Goal: Task Accomplishment & Management: Manage account settings

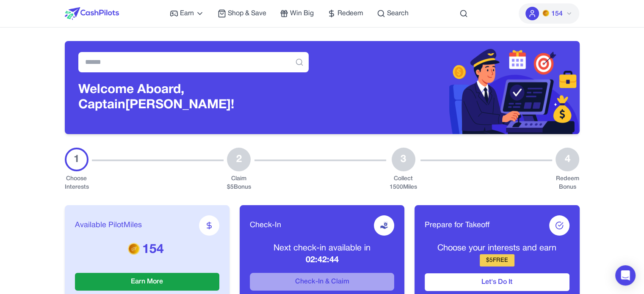
click at [562, 5] on button "154" at bounding box center [549, 13] width 61 height 20
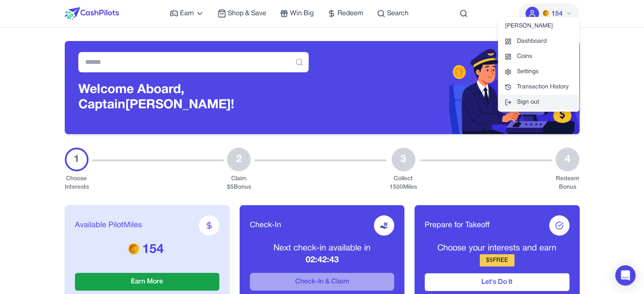
click at [525, 102] on button "Sign out" at bounding box center [538, 102] width 81 height 15
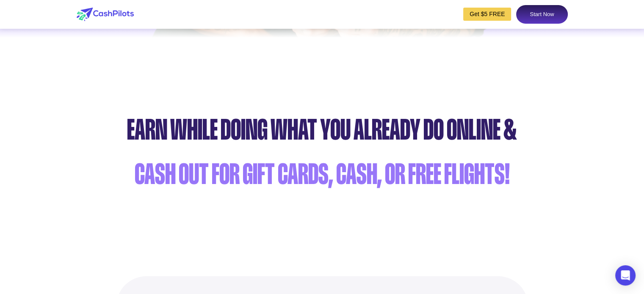
scroll to position [466, 0]
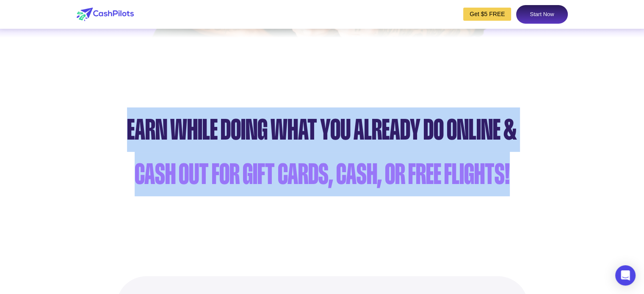
drag, startPoint x: 512, startPoint y: 167, endPoint x: 125, endPoint y: 132, distance: 388.3
click at [125, 132] on div "Earn while doing what you already do online & cash out for gift cards, cash, or…" at bounding box center [322, 152] width 644 height 89
click at [151, 121] on div "Earn while doing what you already do online &" at bounding box center [322, 130] width 636 height 44
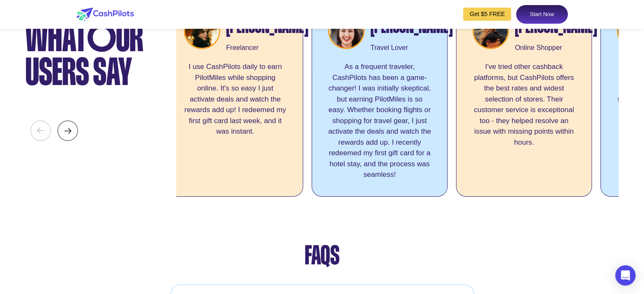
scroll to position [0, 0]
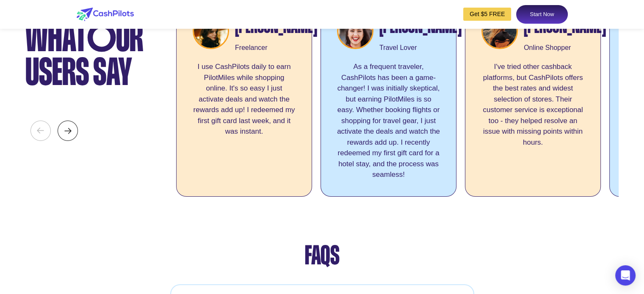
click at [65, 141] on img at bounding box center [68, 131] width 20 height 20
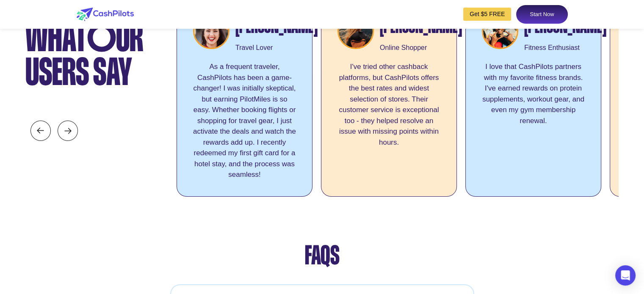
click at [65, 141] on img at bounding box center [68, 131] width 20 height 20
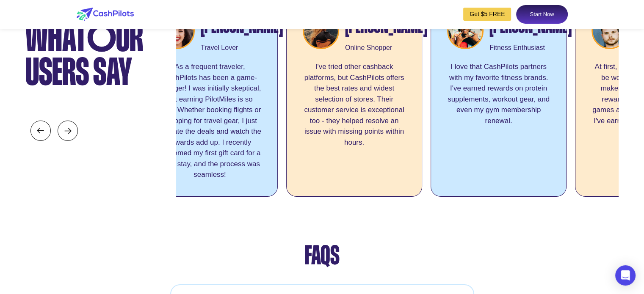
click at [65, 141] on img at bounding box center [68, 131] width 20 height 20
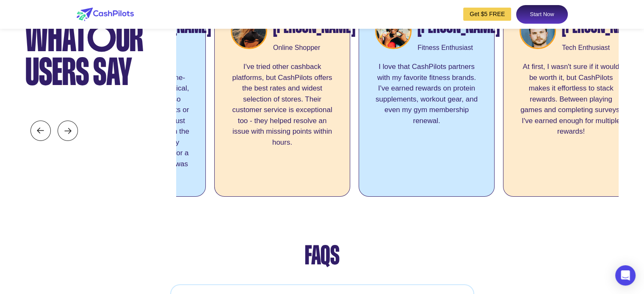
scroll to position [0, 271]
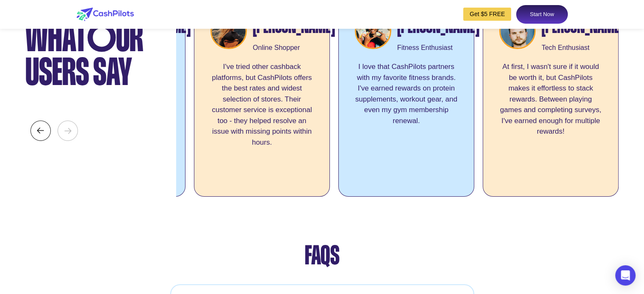
click at [65, 141] on img at bounding box center [68, 131] width 20 height 20
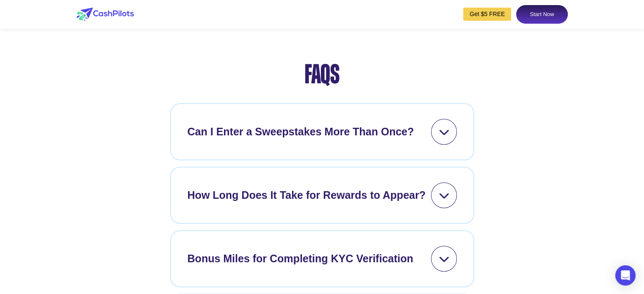
scroll to position [3515, 0]
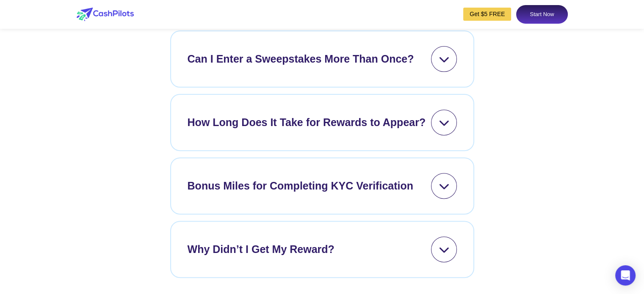
click at [445, 64] on icon at bounding box center [444, 59] width 11 height 11
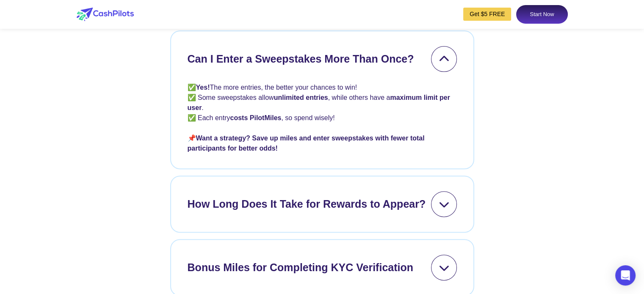
click at [445, 64] on icon at bounding box center [444, 59] width 11 height 11
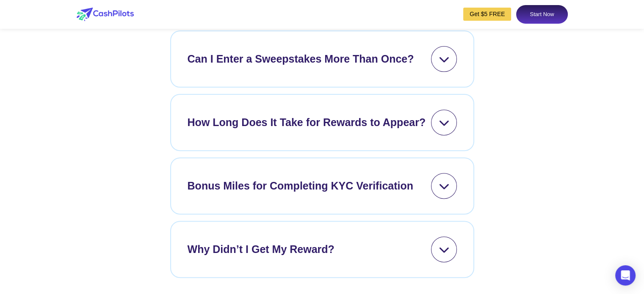
click at [439, 128] on icon at bounding box center [444, 122] width 11 height 11
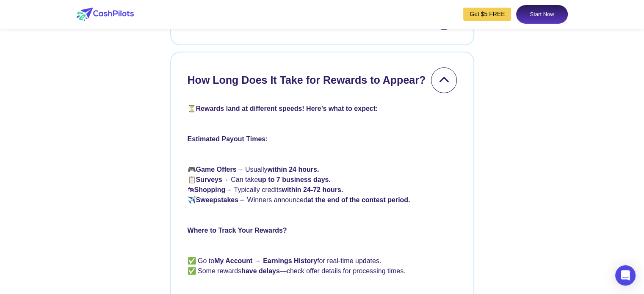
click at [444, 93] on div at bounding box center [444, 80] width 26 height 26
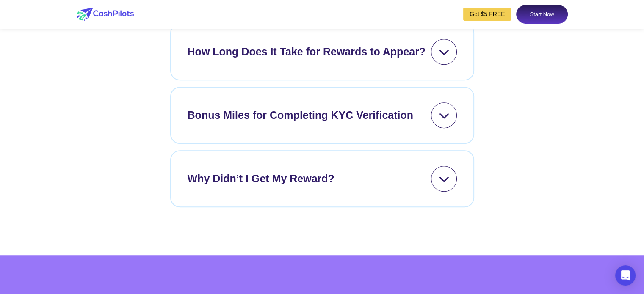
scroll to position [3600, 0]
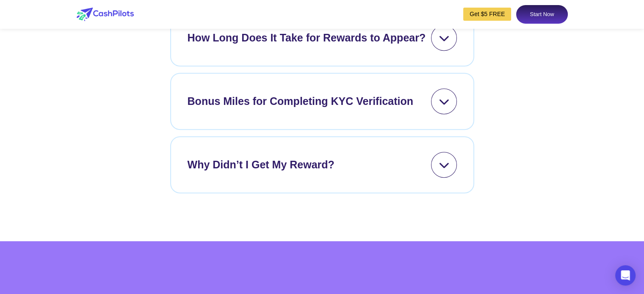
click at [447, 107] on icon at bounding box center [444, 101] width 11 height 11
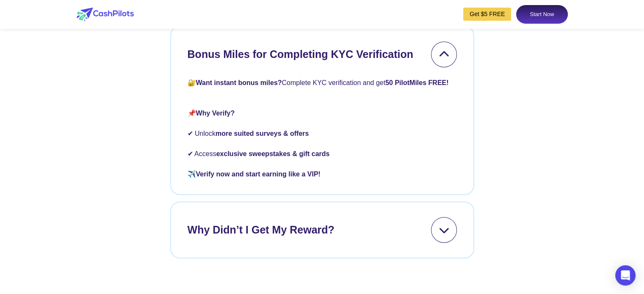
scroll to position [3642, 0]
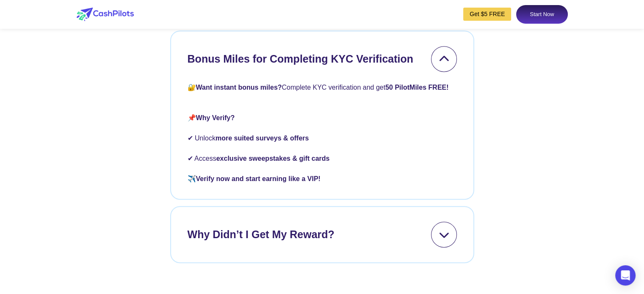
click at [451, 128] on div "🔐 Want instant bonus miles? Complete KYC verification and get 50 PilotMiles FRE…" at bounding box center [322, 128] width 269 height 112
click at [449, 72] on div at bounding box center [444, 59] width 26 height 26
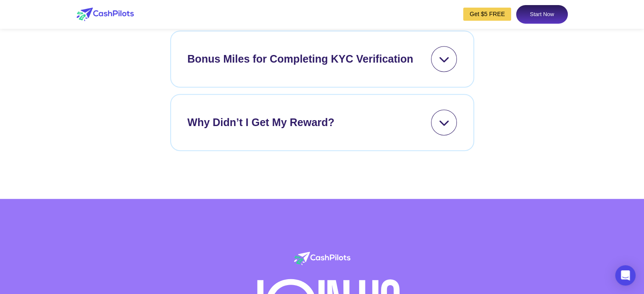
click at [450, 136] on div at bounding box center [444, 123] width 26 height 26
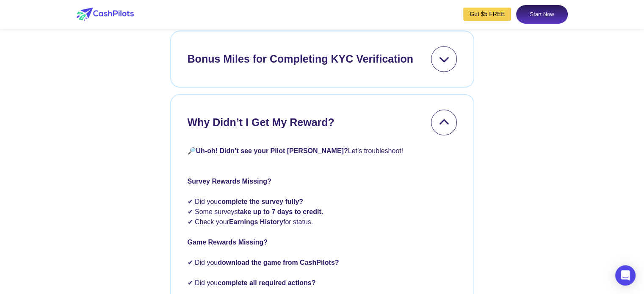
click at [448, 128] on icon at bounding box center [444, 122] width 11 height 11
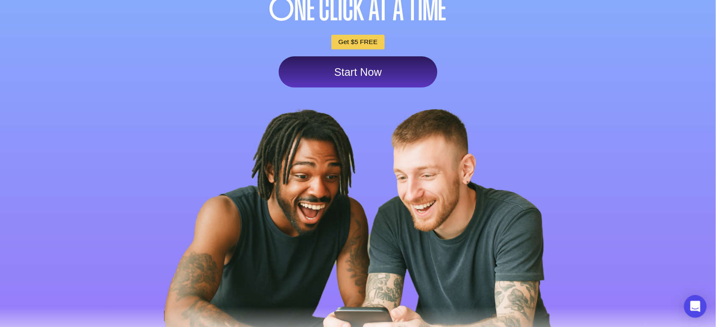
scroll to position [0, 0]
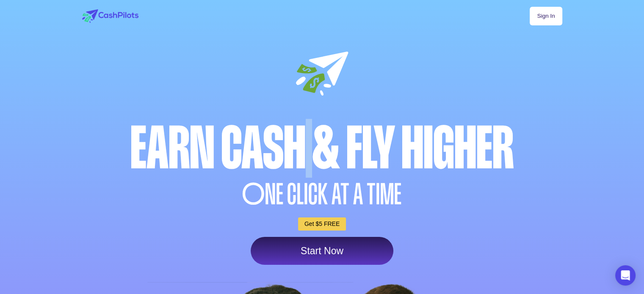
drag, startPoint x: 322, startPoint y: 73, endPoint x: 308, endPoint y: 83, distance: 16.9
click at [308, 83] on div "Sign In Earn Cash & Fly higher O NE CLICK AT A TIME Get $5 FREE Start Now" at bounding box center [322, 257] width 500 height 514
click at [357, 113] on div "Sign In Earn Cash & Fly higher O NE CLICK AT A TIME Get $5 FREE Start Now" at bounding box center [322, 257] width 500 height 514
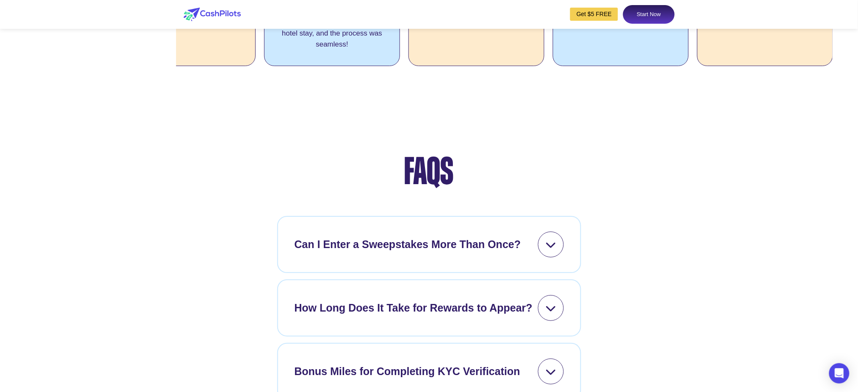
scroll to position [3218, 0]
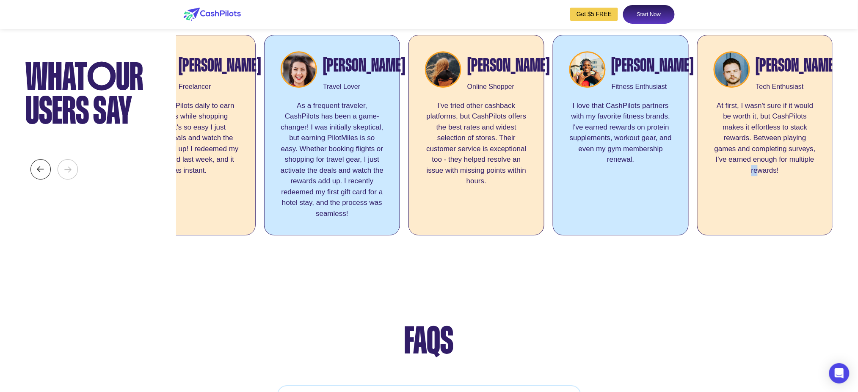
drag, startPoint x: 738, startPoint y: 290, endPoint x: 756, endPoint y: 288, distance: 18.4
click at [650, 240] on div "Emily Roberts Freelancer I use CashPilots daily to earn PilotMiles while shoppi…" at bounding box center [504, 137] width 657 height 205
drag, startPoint x: 756, startPoint y: 298, endPoint x: 770, endPoint y: 293, distance: 14.3
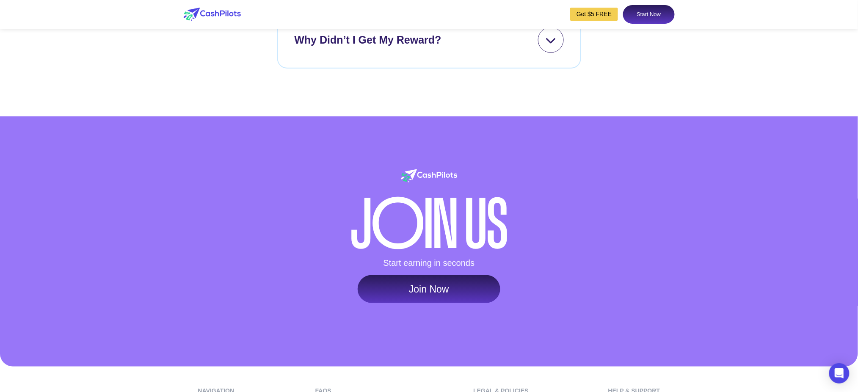
drag, startPoint x: 742, startPoint y: 226, endPoint x: 737, endPoint y: 218, distance: 9.5
click at [650, 225] on div at bounding box center [429, 241] width 858 height 250
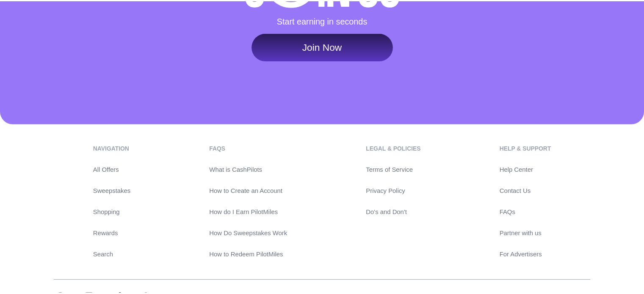
scroll to position [4062, 0]
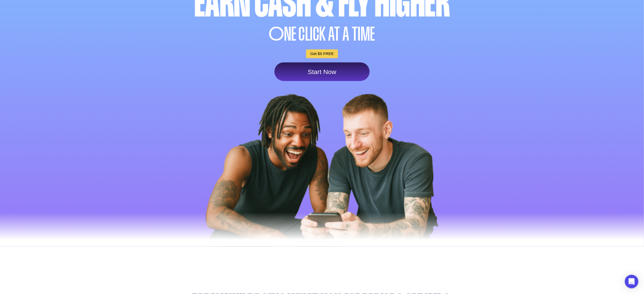
scroll to position [0, 0]
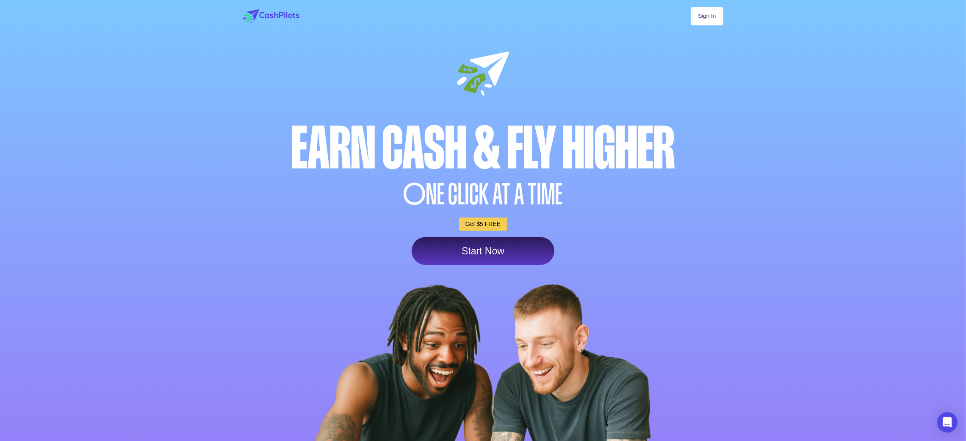
click at [650, 108] on div "Sign In Earn Cash & Fly higher O NE CLICK AT A TIME Get $5 FREE Start Now" at bounding box center [483, 257] width 500 height 514
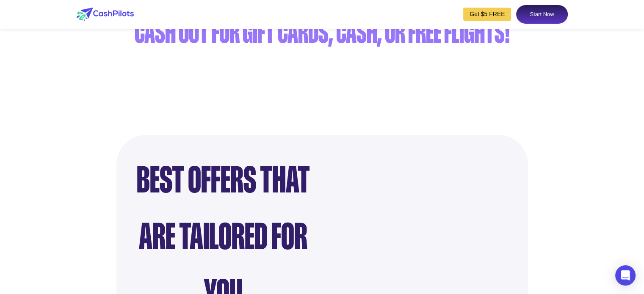
scroll to position [635, 0]
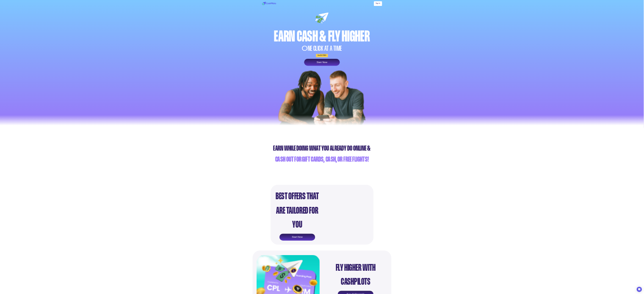
scroll to position [0, 0]
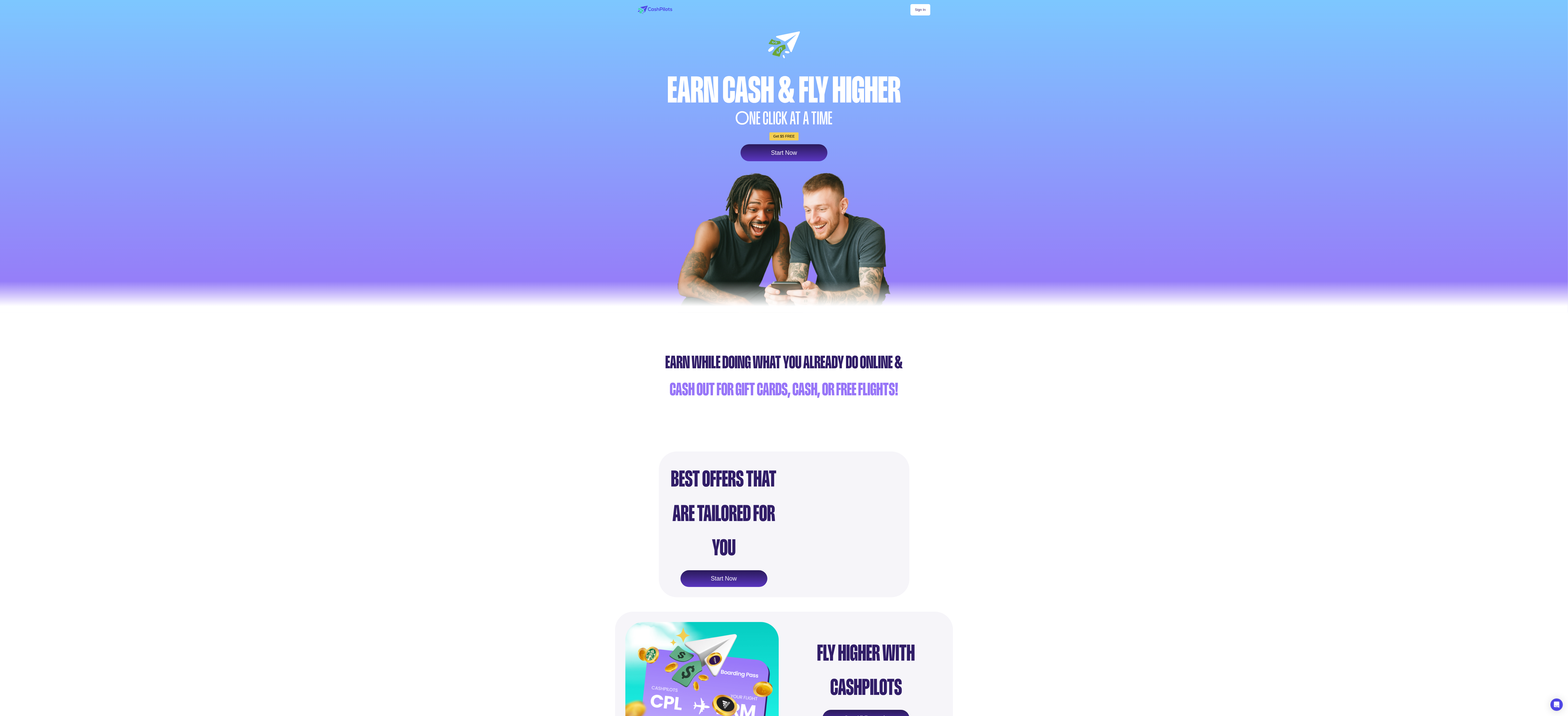
click at [396, 179] on div at bounding box center [784, 156] width 1568 height 313
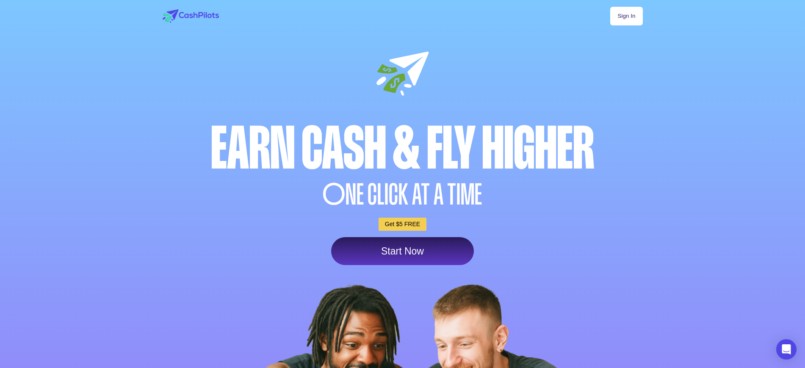
click at [650, 134] on div at bounding box center [402, 257] width 805 height 514
